Goal: Transaction & Acquisition: Purchase product/service

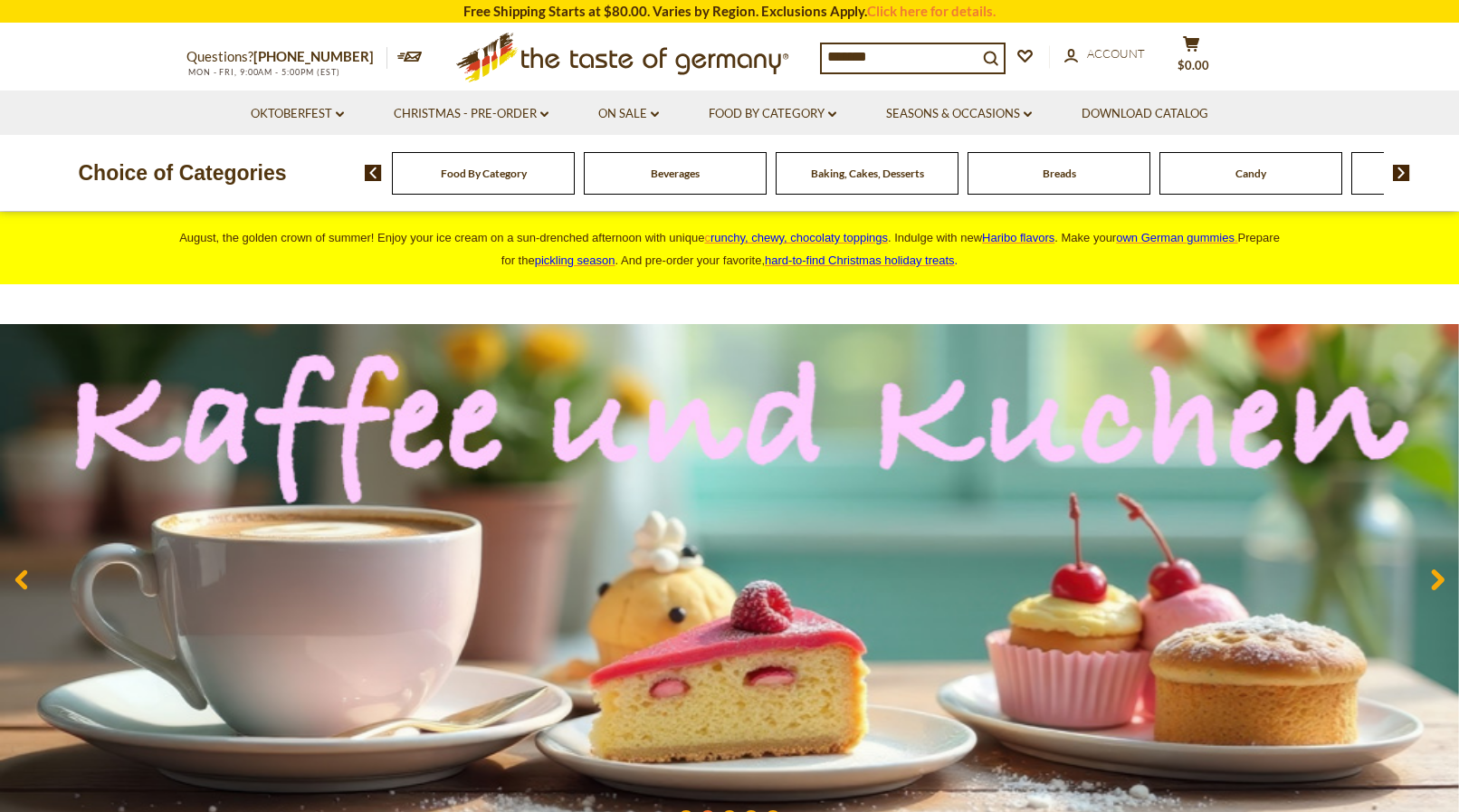
type input "********"
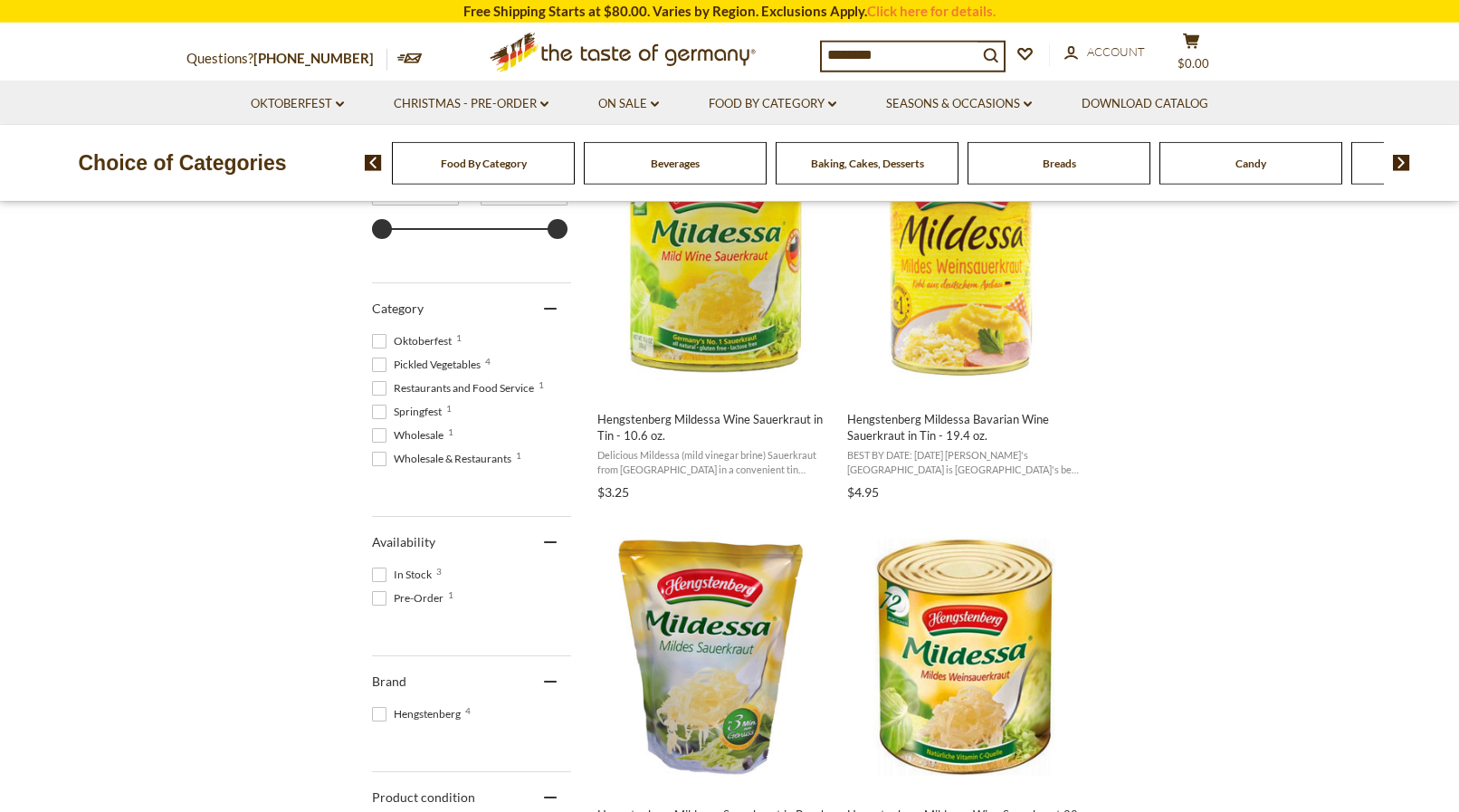
scroll to position [277, 0]
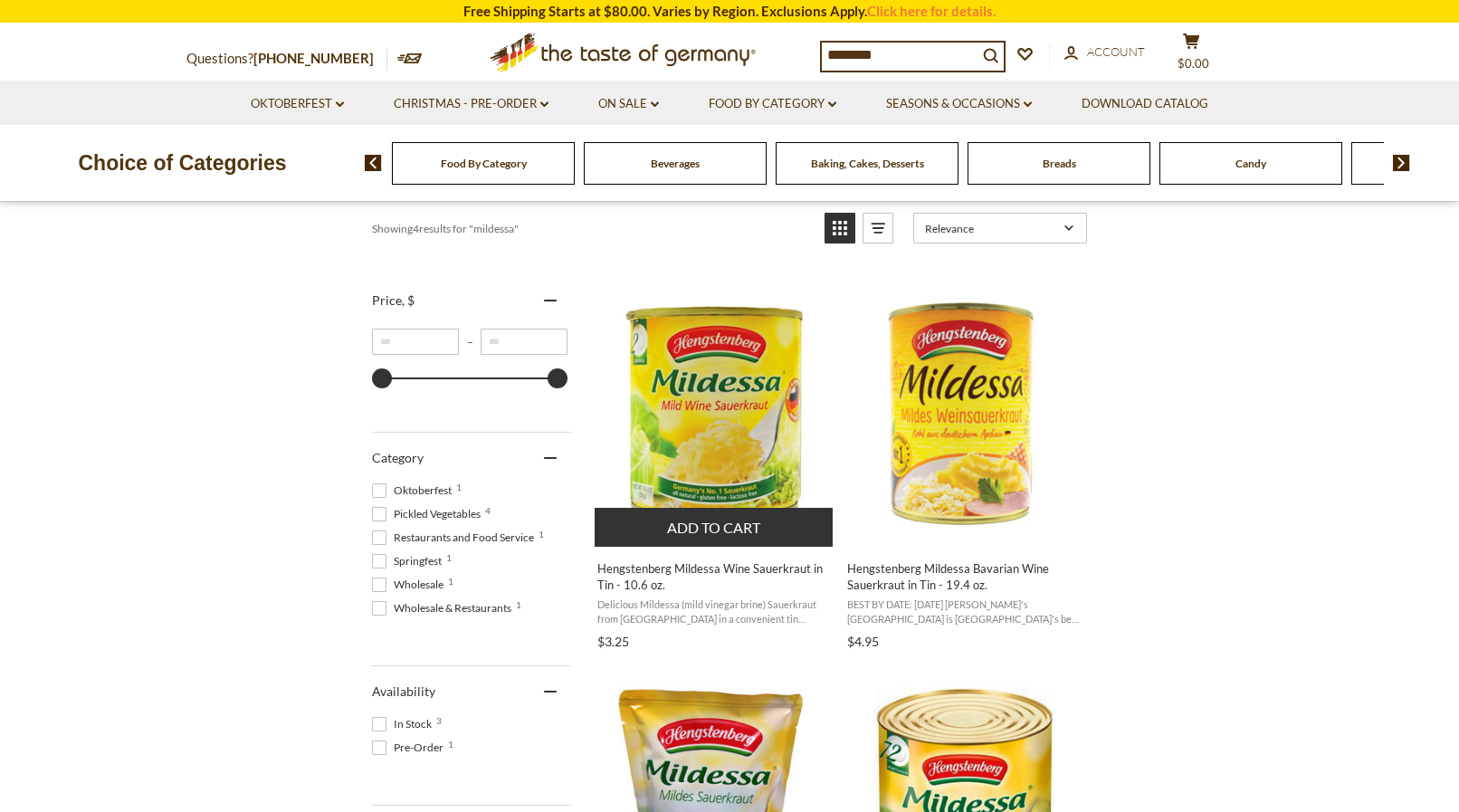
click at [700, 406] on img "Hengstenberg Mildessa Wine Sauerkraut in Tin - 10.6 oz." at bounding box center [715, 411] width 240 height 240
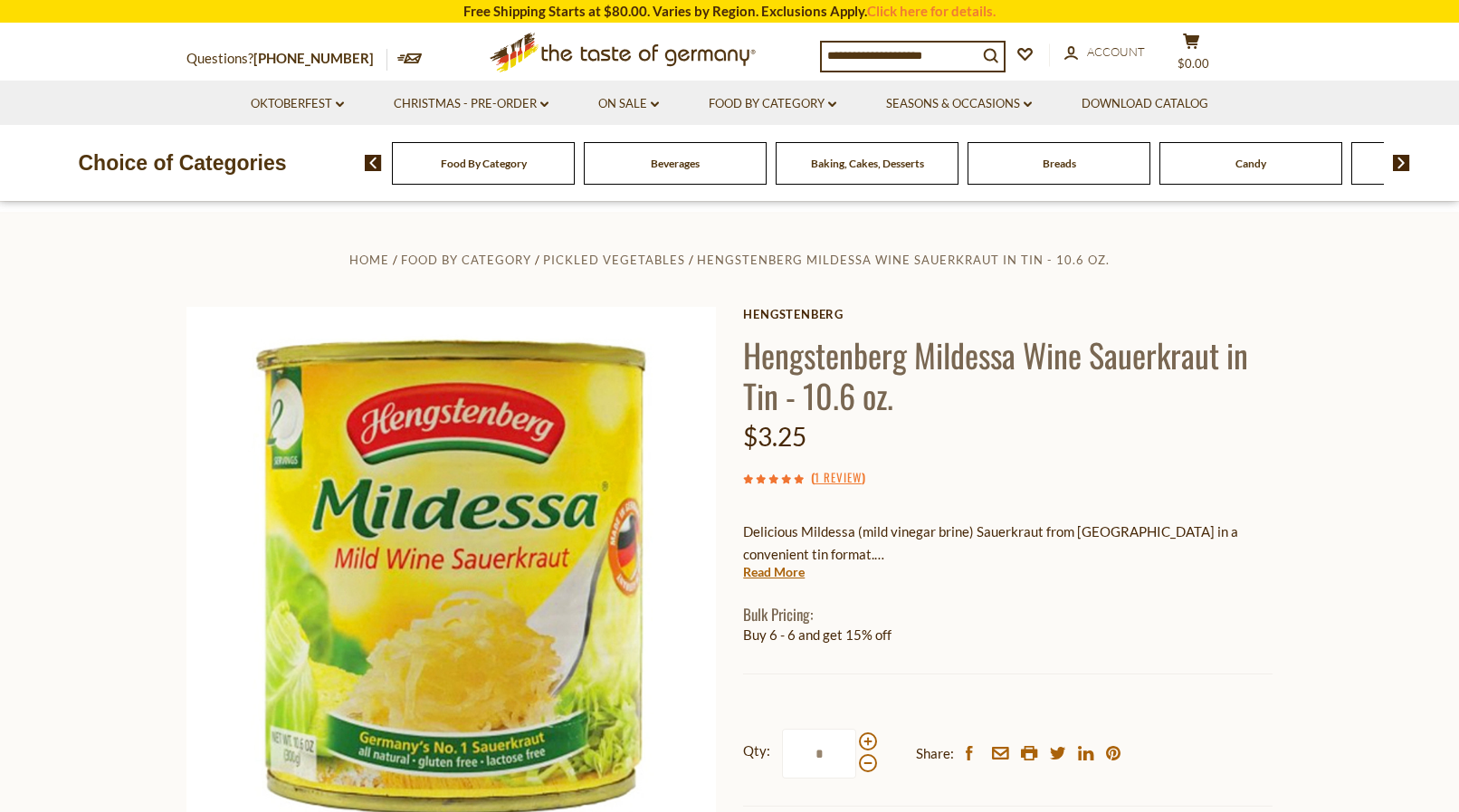
scroll to position [369, 0]
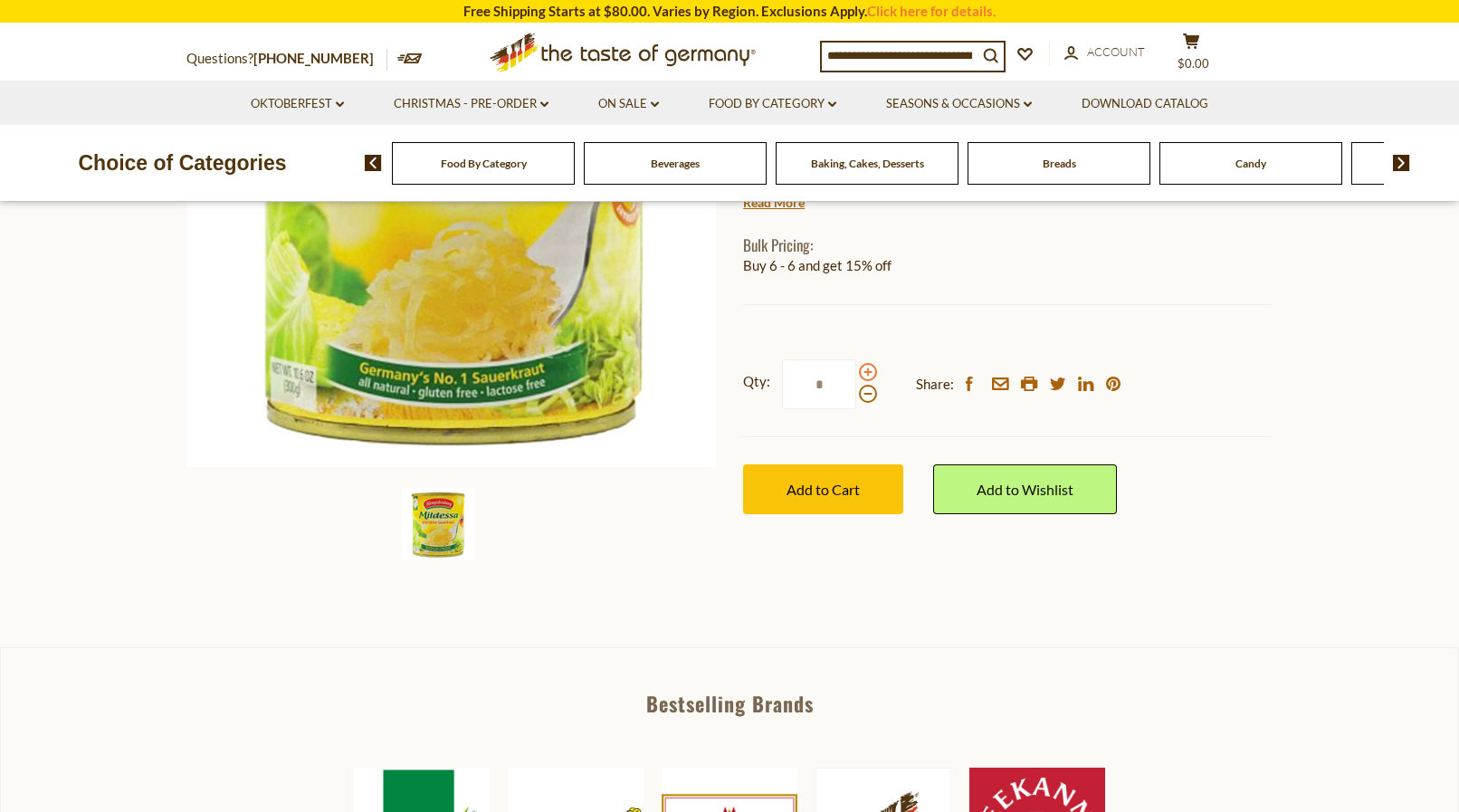
click at [868, 377] on span at bounding box center [868, 372] width 19 height 18
click at [856, 377] on input "*" at bounding box center [819, 384] width 74 height 50
click at [868, 377] on span at bounding box center [868, 372] width 19 height 18
click at [856, 377] on input "*" at bounding box center [819, 384] width 74 height 50
click at [868, 377] on span at bounding box center [868, 372] width 19 height 18
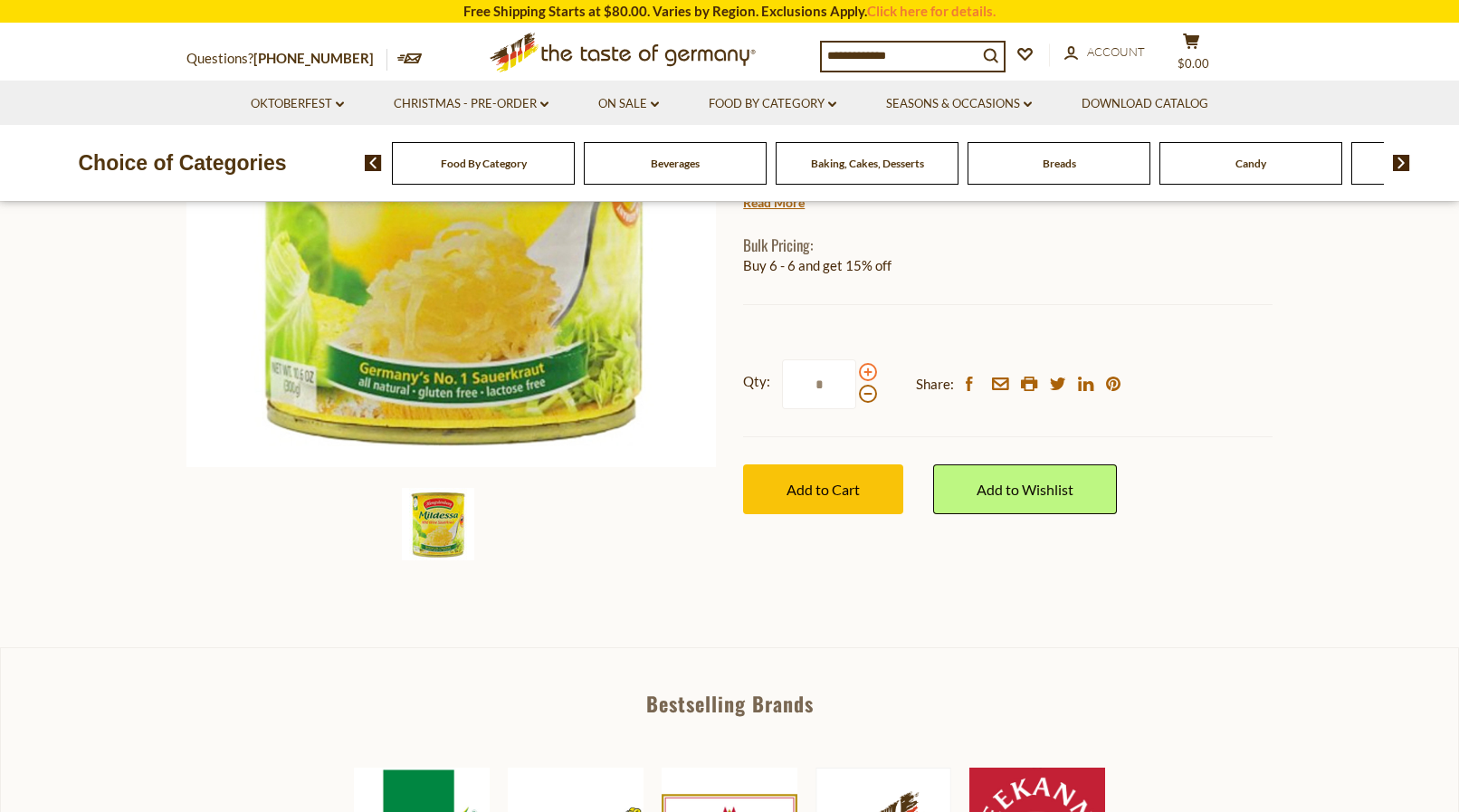
click at [856, 377] on input "*" at bounding box center [819, 384] width 74 height 50
click at [868, 377] on span at bounding box center [868, 372] width 19 height 18
click at [856, 377] on input "*" at bounding box center [819, 384] width 74 height 50
click at [868, 377] on span at bounding box center [868, 372] width 19 height 18
click at [856, 377] on input "*" at bounding box center [819, 384] width 74 height 50
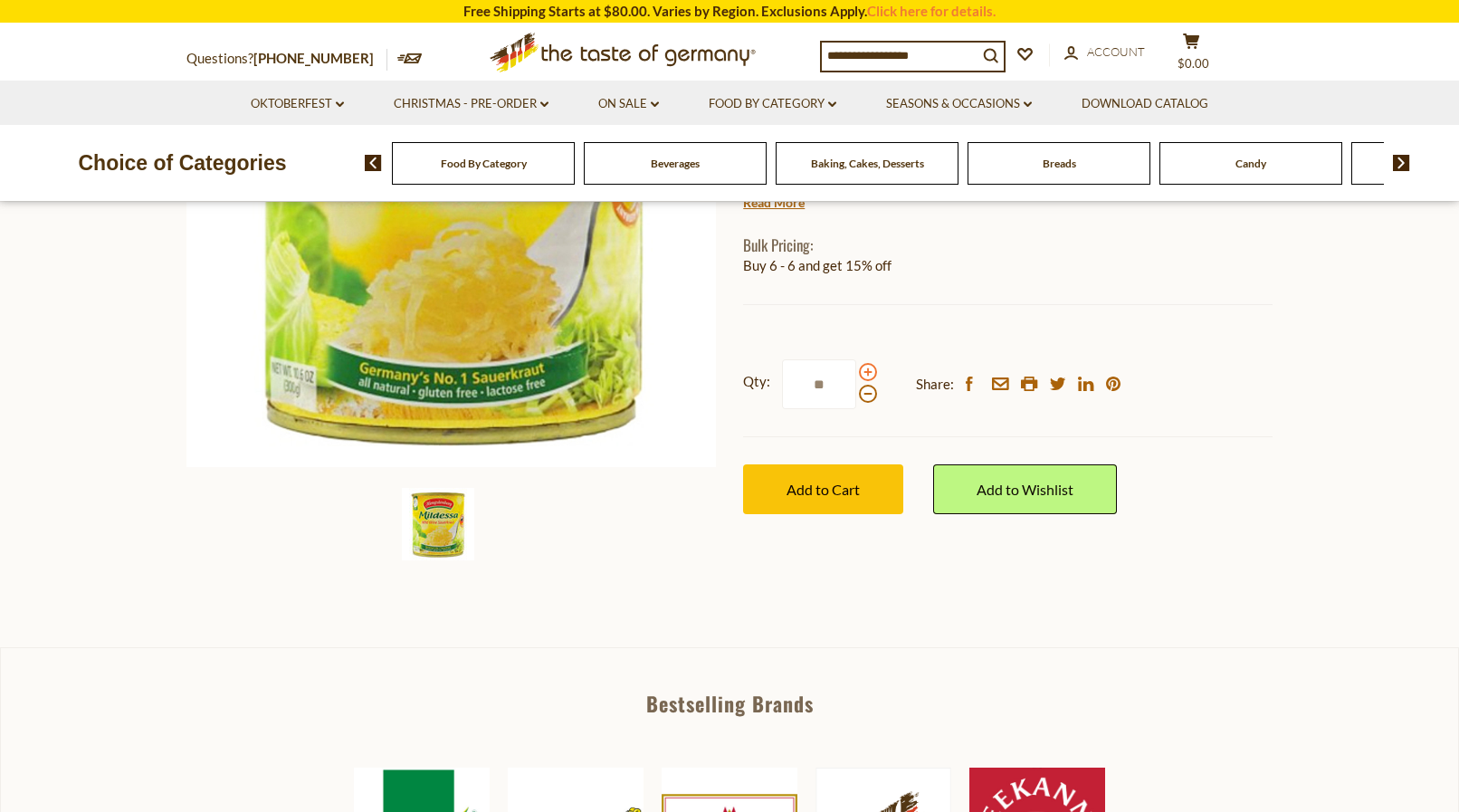
click at [868, 377] on span at bounding box center [868, 372] width 19 height 18
click at [856, 377] on input "**" at bounding box center [819, 384] width 74 height 50
click at [865, 393] on span at bounding box center [868, 393] width 19 height 18
click at [856, 393] on input "**" at bounding box center [819, 384] width 74 height 50
click at [865, 393] on span at bounding box center [868, 393] width 19 height 18
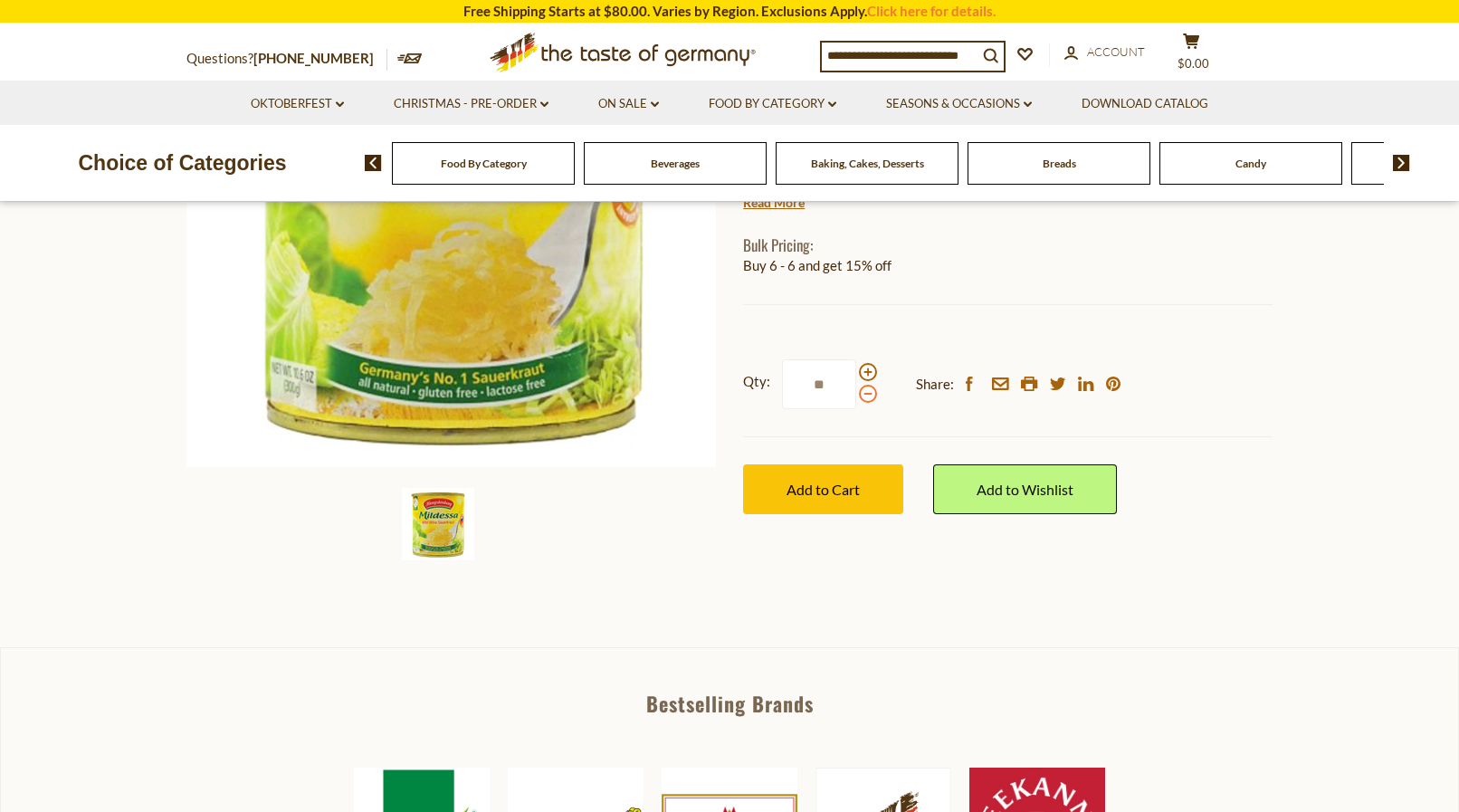
click at [856, 393] on input "**" at bounding box center [819, 384] width 74 height 50
click at [865, 367] on span at bounding box center [868, 372] width 19 height 18
click at [856, 367] on input "*" at bounding box center [819, 384] width 74 height 50
click at [858, 388] on label "Qty: **" at bounding box center [810, 384] width 134 height 50
click at [856, 388] on input "**" at bounding box center [819, 384] width 74 height 50
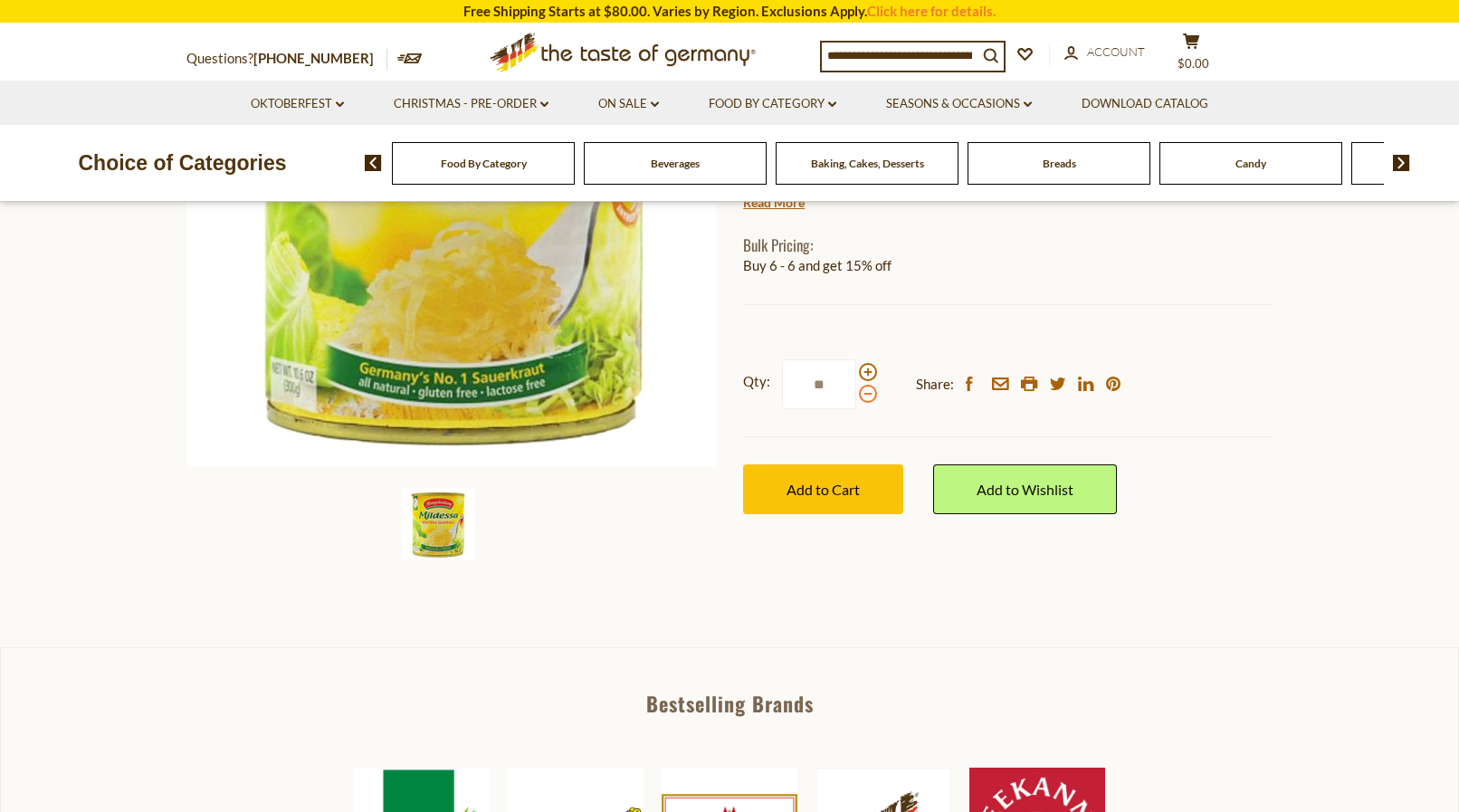
click at [867, 392] on span at bounding box center [868, 393] width 19 height 18
click at [856, 392] on input "**" at bounding box center [819, 384] width 74 height 50
click at [865, 371] on span at bounding box center [868, 372] width 19 height 18
click at [856, 371] on input "*" at bounding box center [819, 384] width 74 height 50
type input "**"
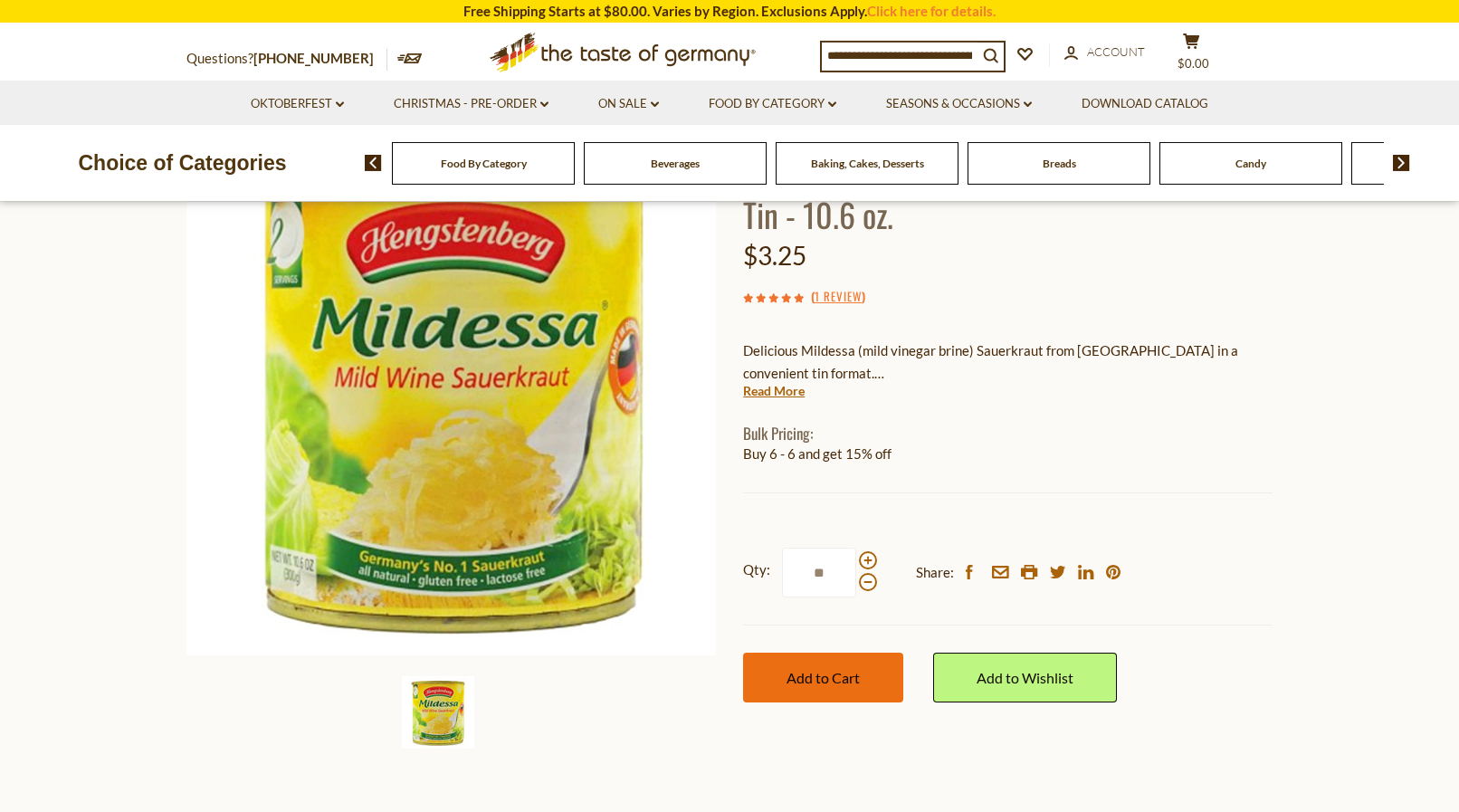
scroll to position [185, 0]
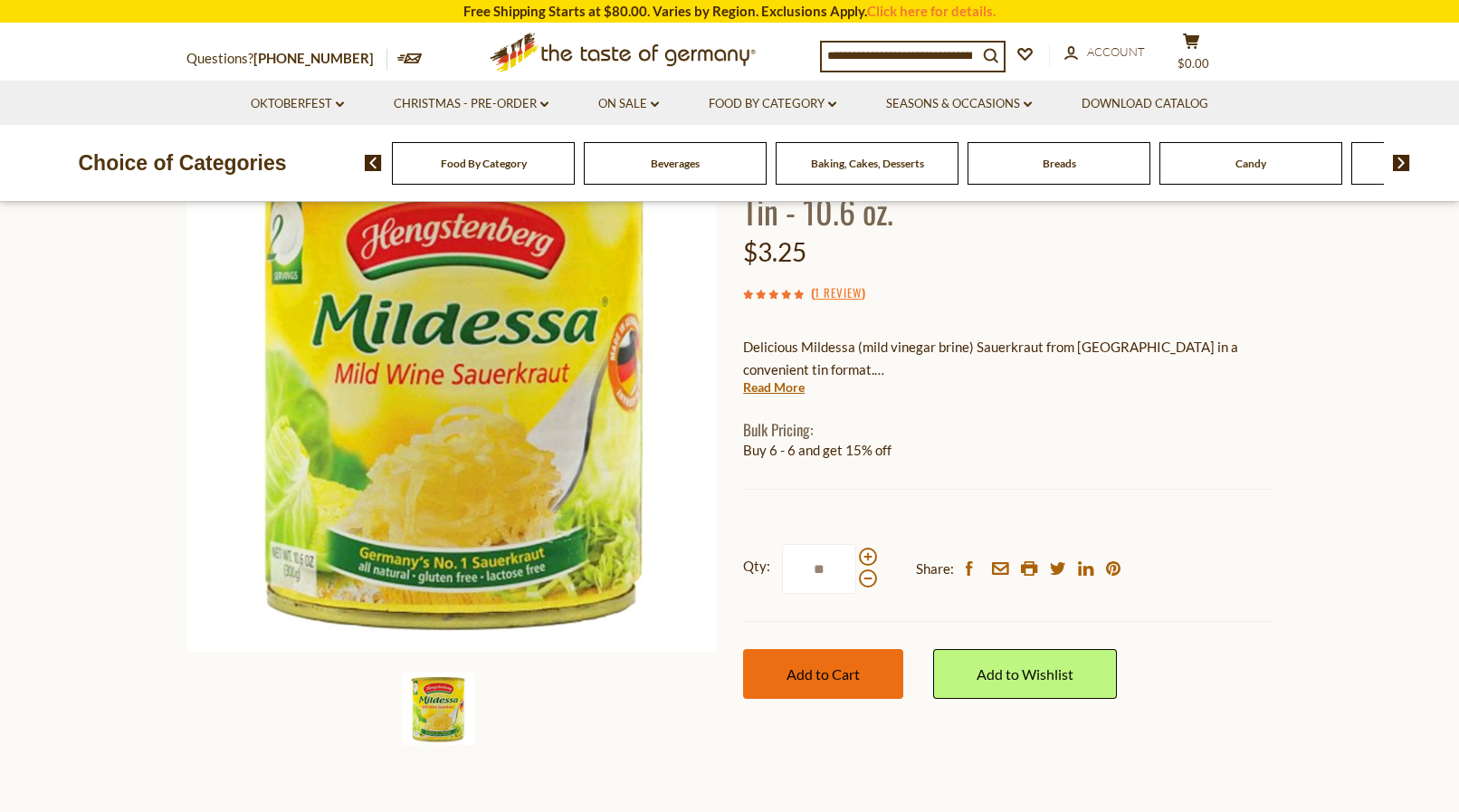
click at [826, 668] on span "Add to Cart" at bounding box center [823, 674] width 73 height 18
click at [1405, 162] on img at bounding box center [1403, 163] width 18 height 17
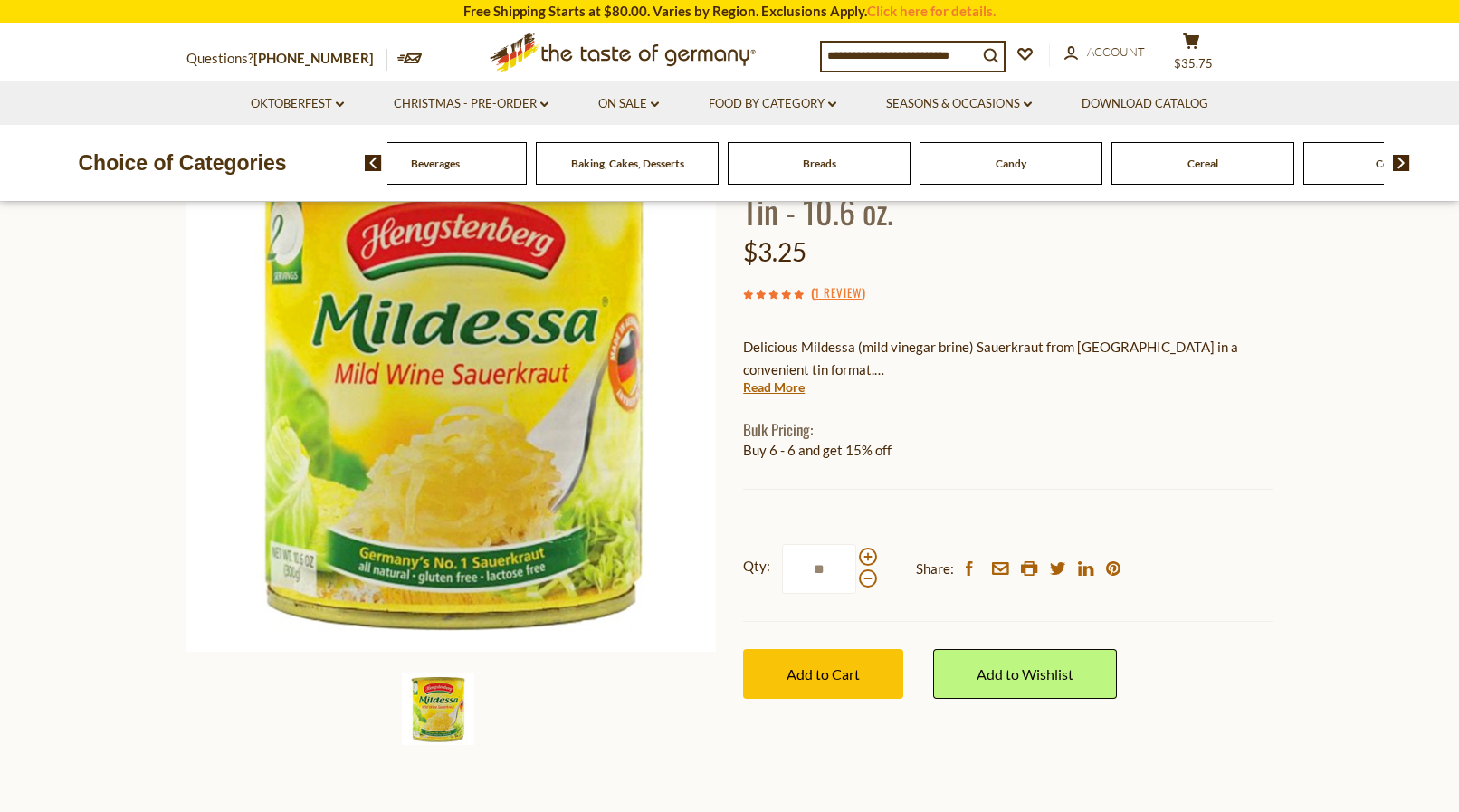
click at [1405, 162] on img at bounding box center [1403, 163] width 18 height 17
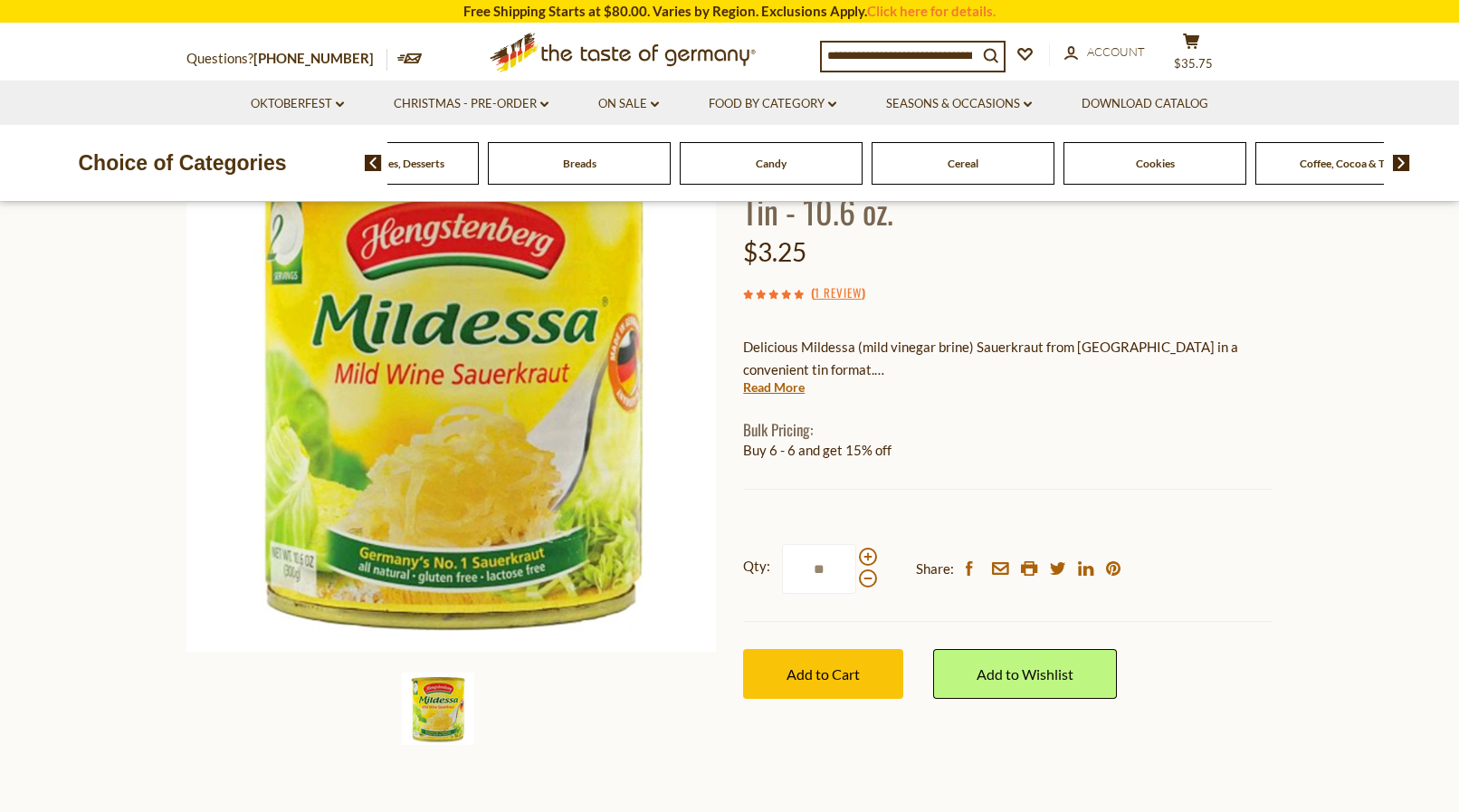
click at [1405, 162] on img at bounding box center [1403, 163] width 18 height 17
click at [962, 162] on span "Condiments, Seasonings" at bounding box center [963, 164] width 116 height 14
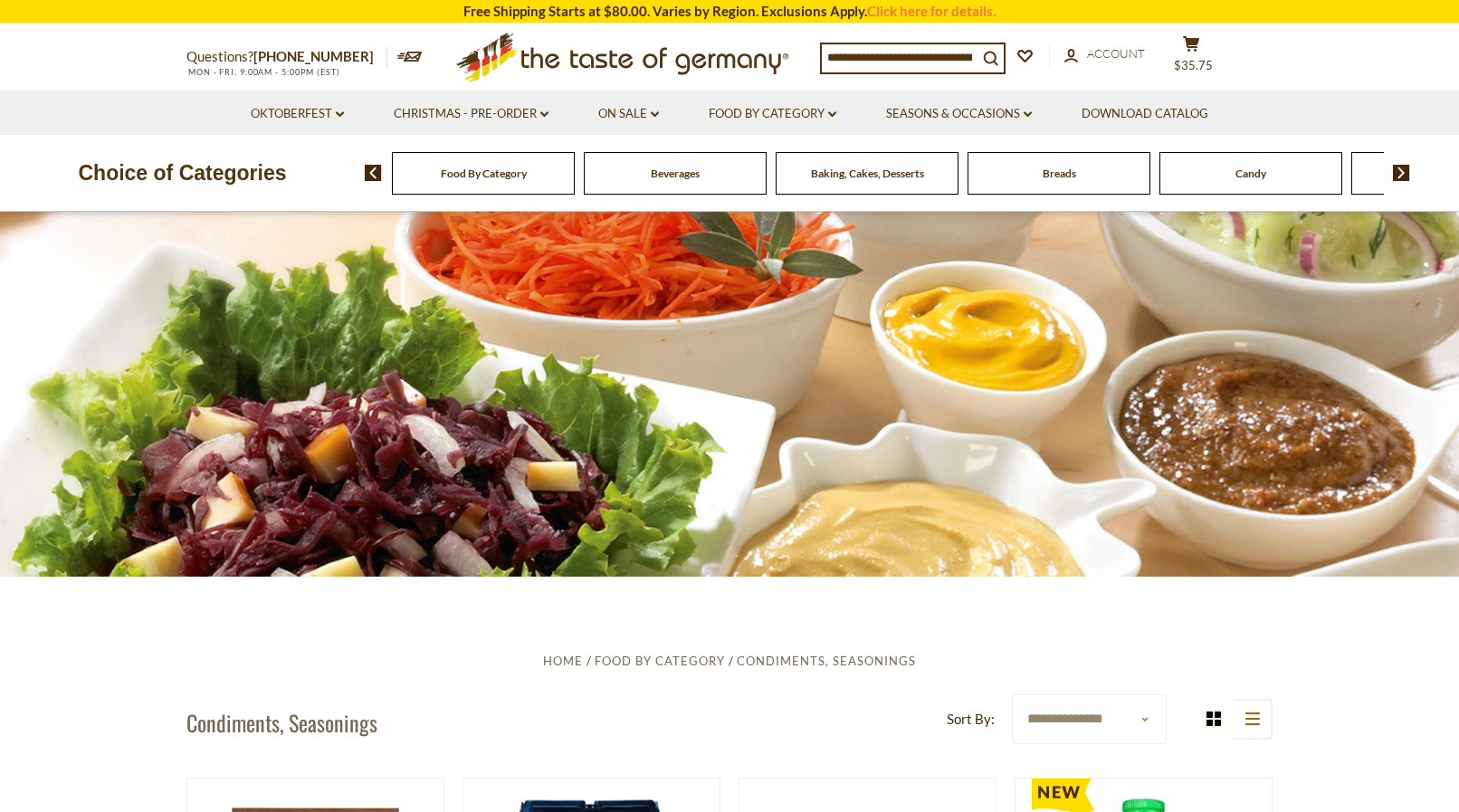
click at [917, 49] on input at bounding box center [900, 57] width 156 height 25
click at [917, 52] on input at bounding box center [900, 57] width 156 height 25
drag, startPoint x: 914, startPoint y: 57, endPoint x: 908, endPoint y: 81, distance: 24.7
click at [908, 70] on input at bounding box center [900, 57] width 156 height 25
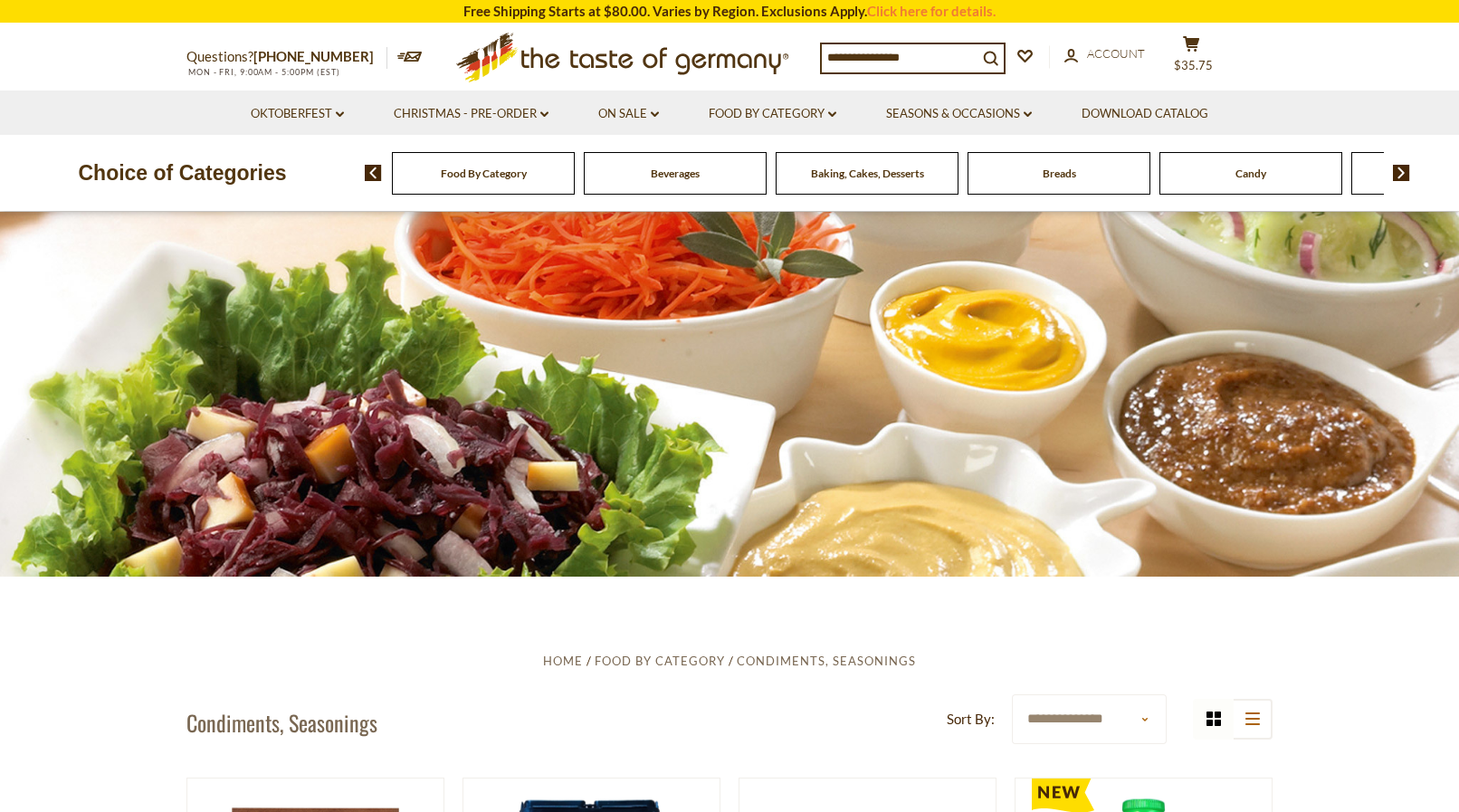
click at [898, 50] on input at bounding box center [900, 57] width 156 height 25
drag, startPoint x: 949, startPoint y: 54, endPoint x: 785, endPoint y: 57, distance: 164.0
click at [822, 57] on input at bounding box center [900, 57] width 156 height 25
click at [965, 57] on input at bounding box center [900, 57] width 156 height 25
click at [978, 50] on input at bounding box center [900, 57] width 156 height 25
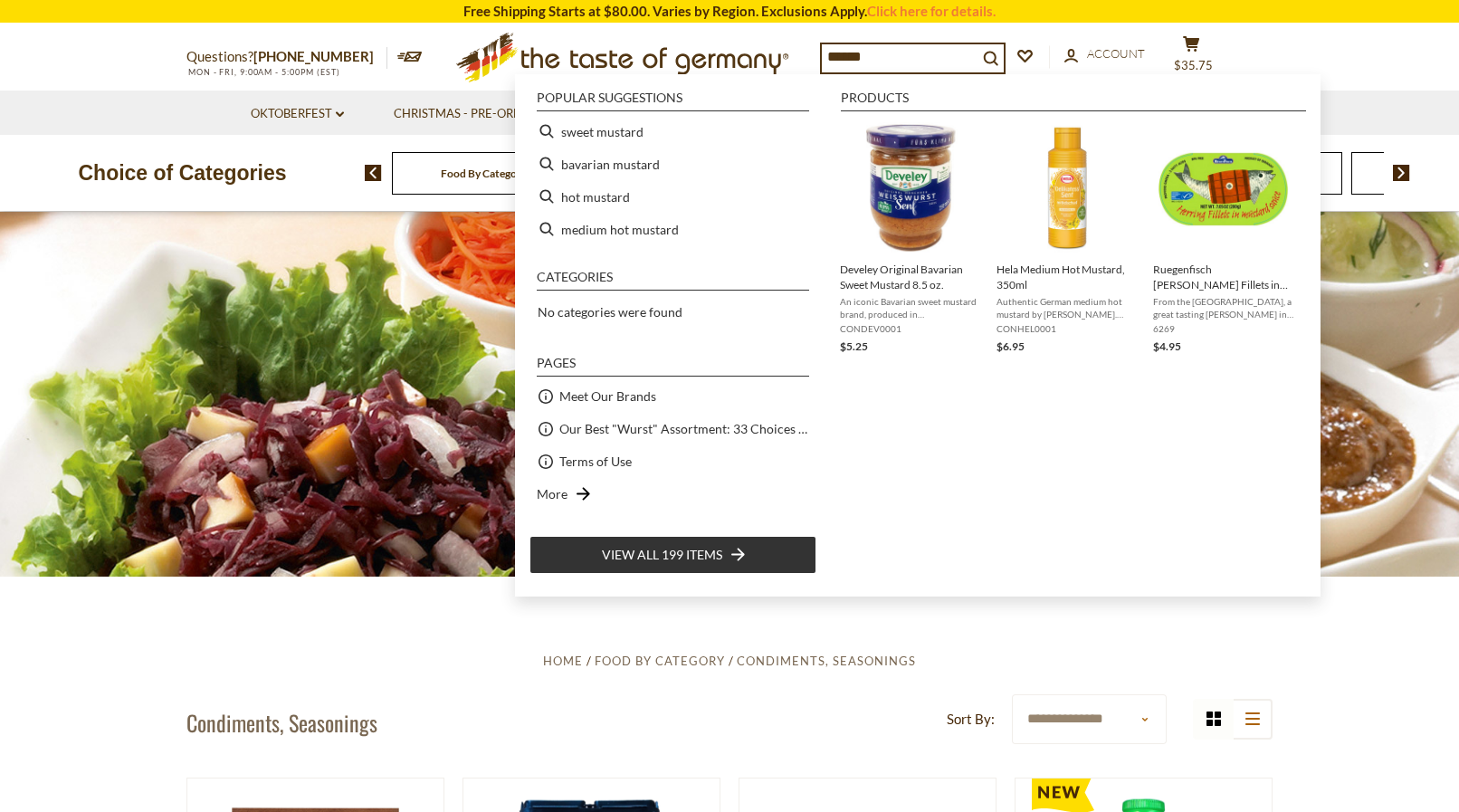
type input "*******"
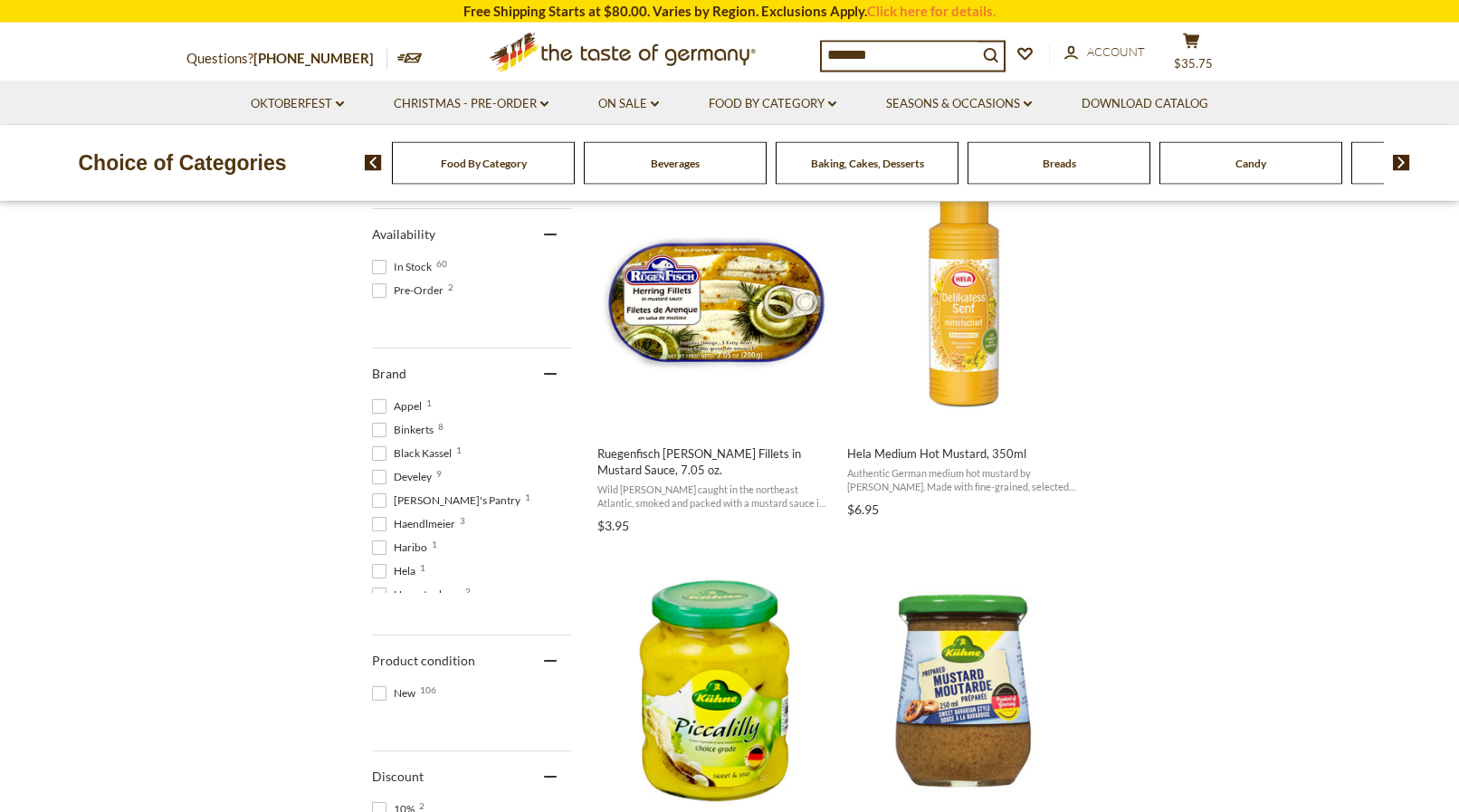
scroll to position [739, 0]
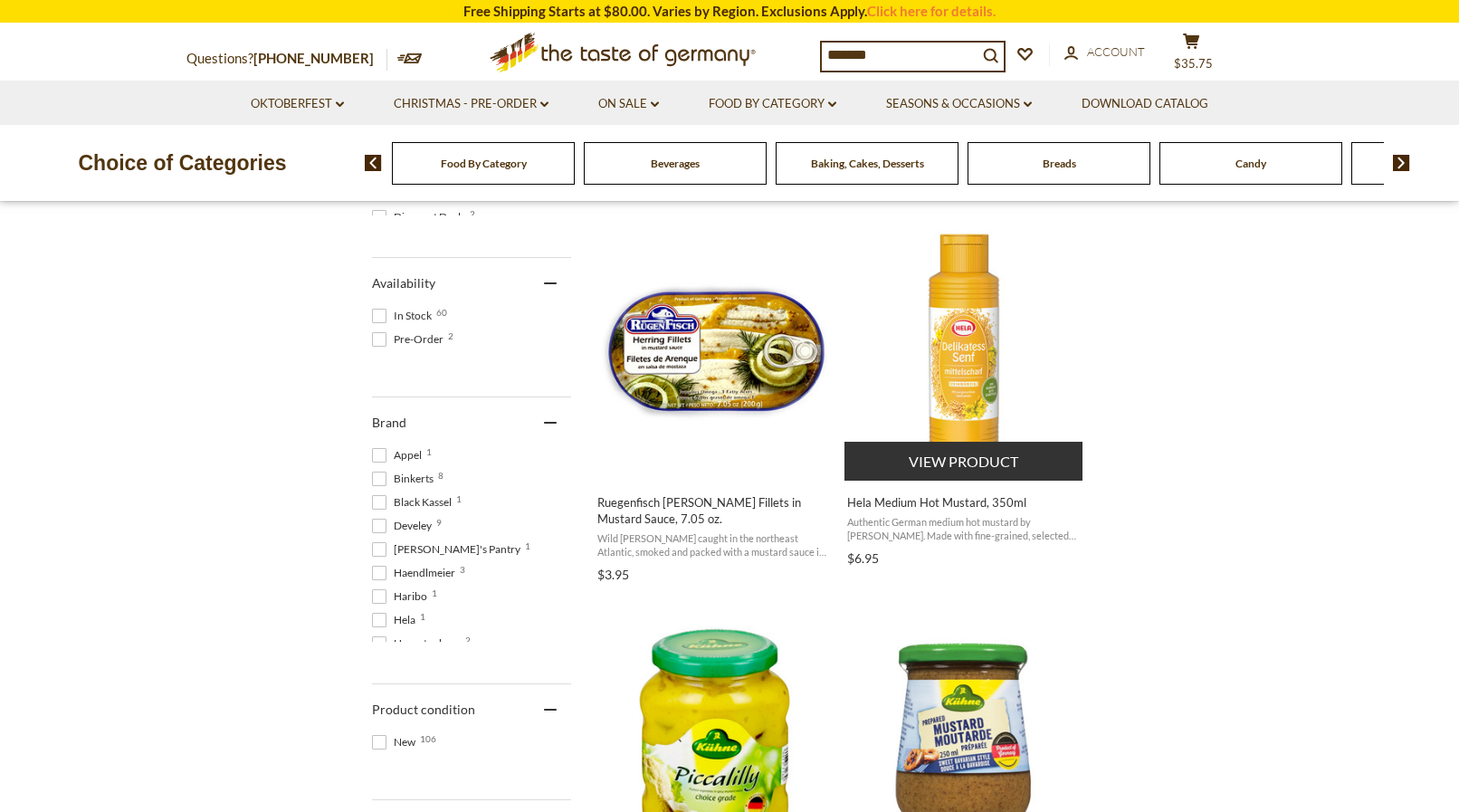
click at [967, 341] on img "Hela Medium Hot Mustard, 350ml" at bounding box center [964, 345] width 240 height 240
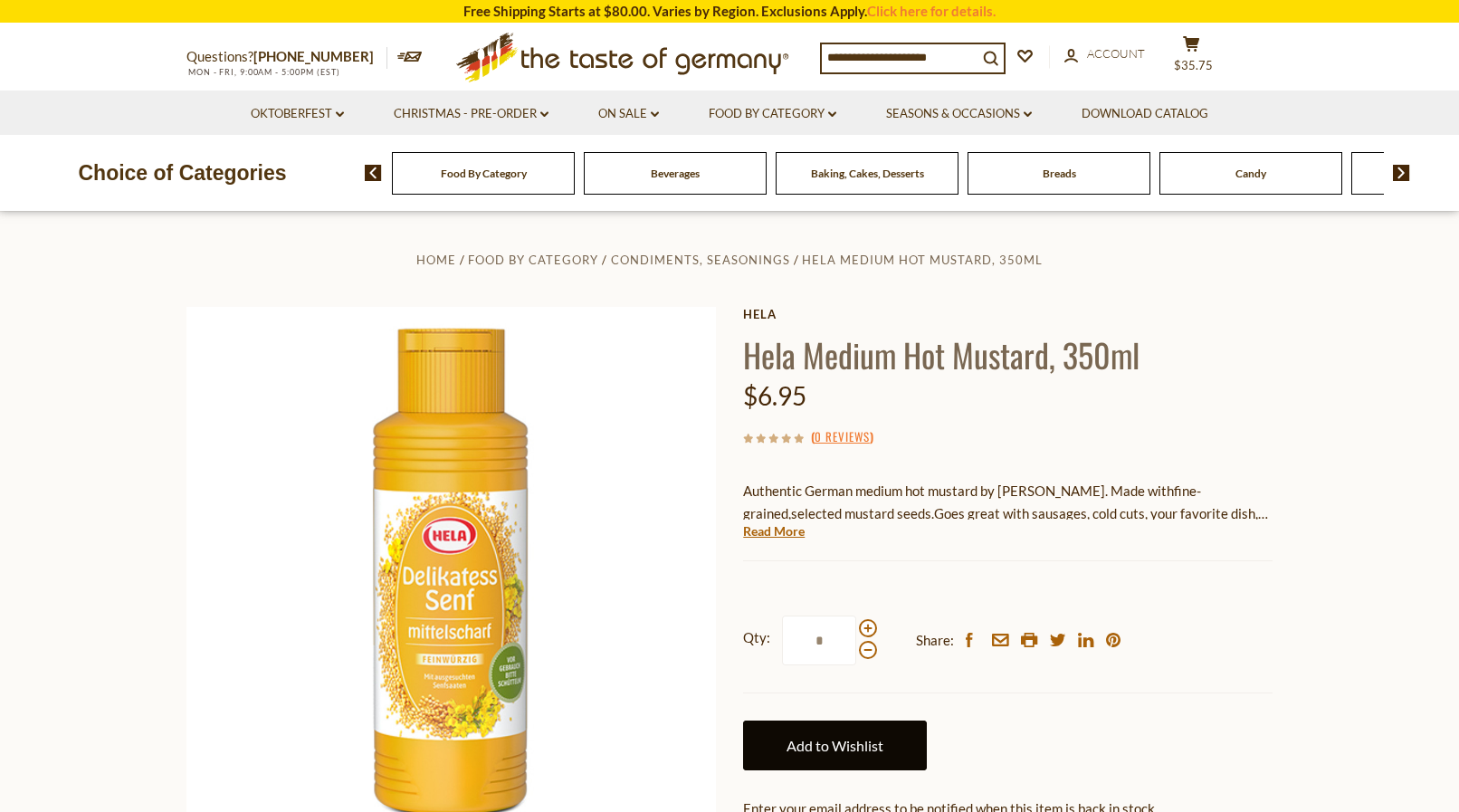
click at [838, 743] on link "Add to Wishlist" at bounding box center [835, 745] width 184 height 50
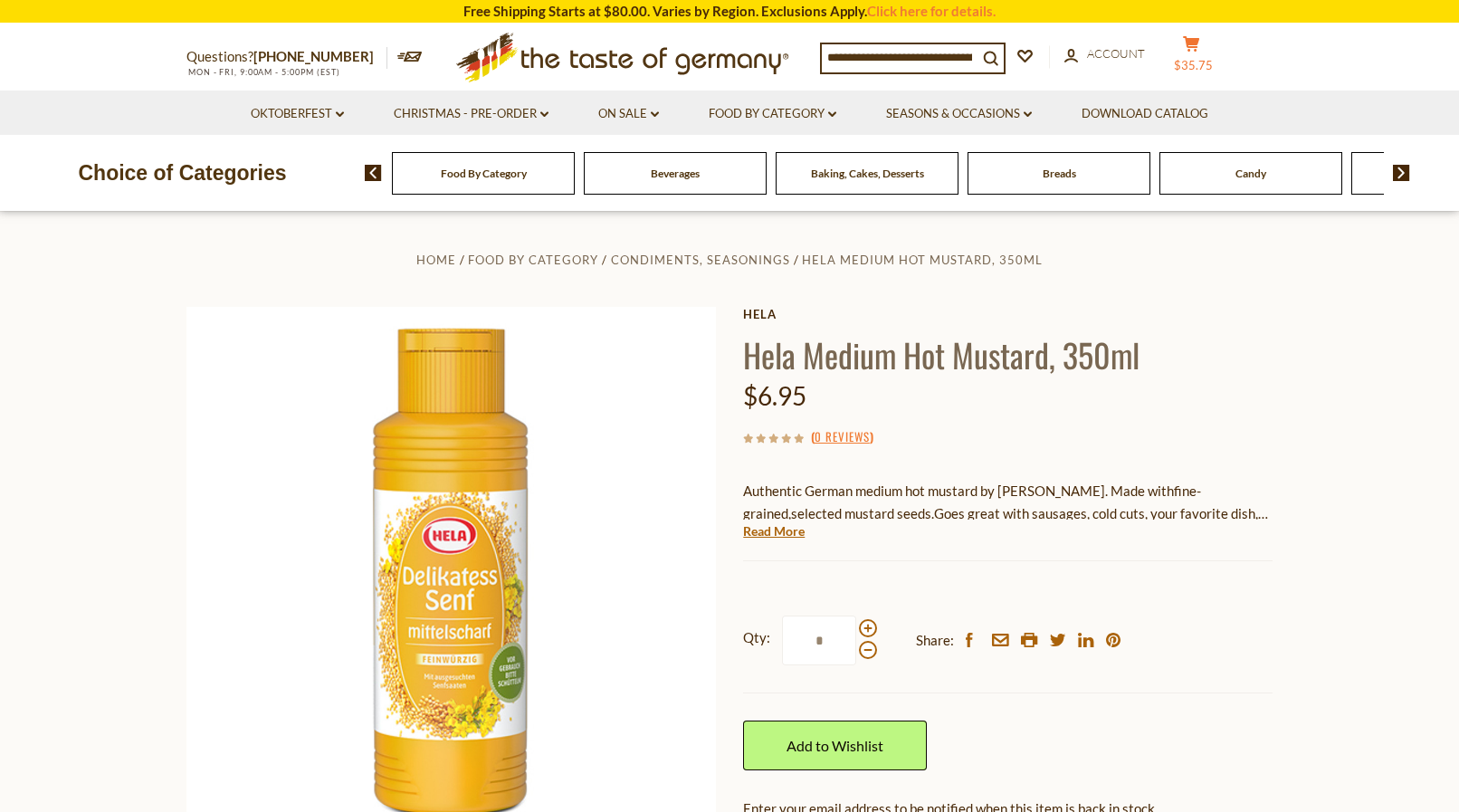
click at [1218, 55] on button "cart $35.75" at bounding box center [1191, 57] width 55 height 45
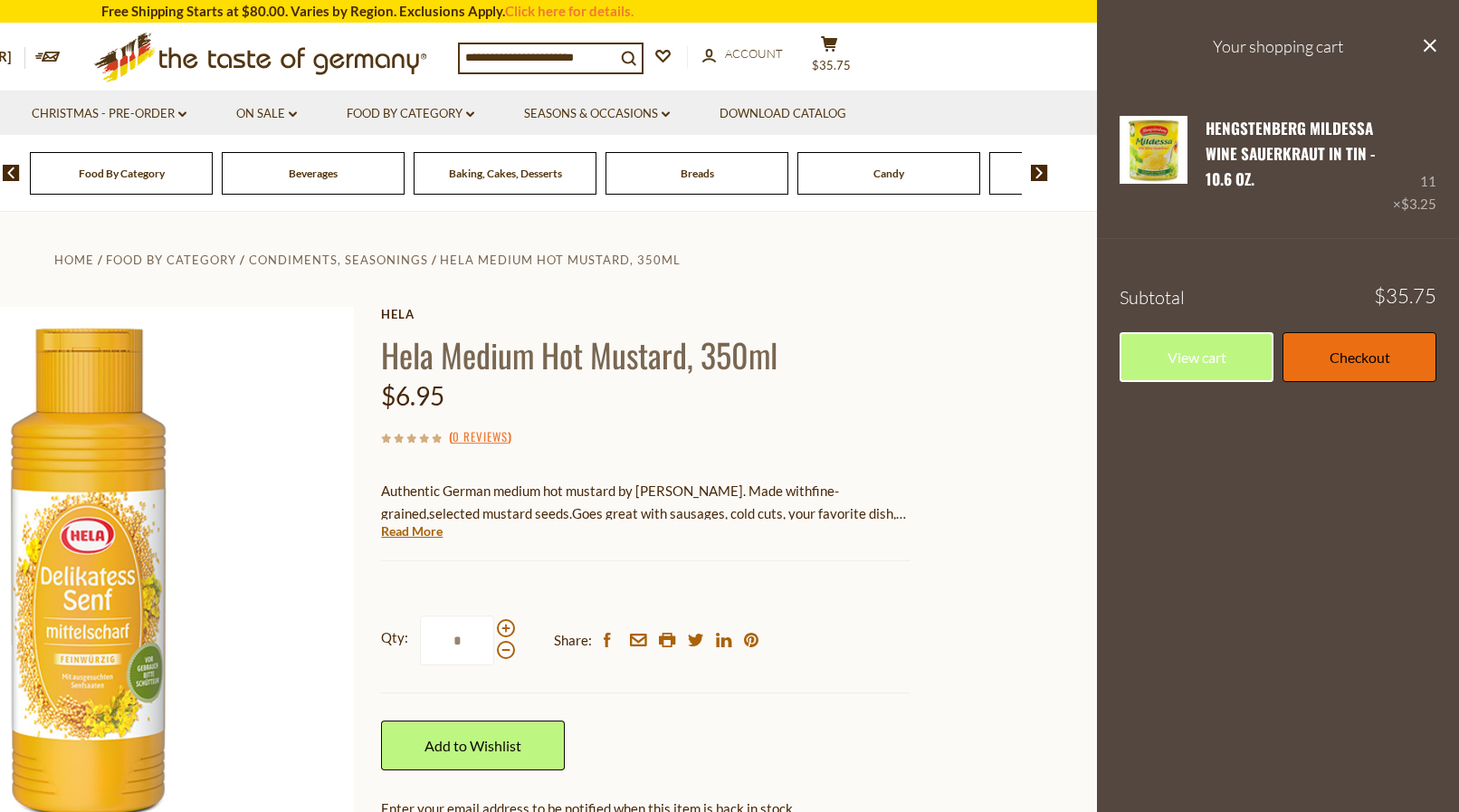
click at [1339, 357] on link "Checkout" at bounding box center [1360, 356] width 154 height 50
